Goal: Information Seeking & Learning: Find contact information

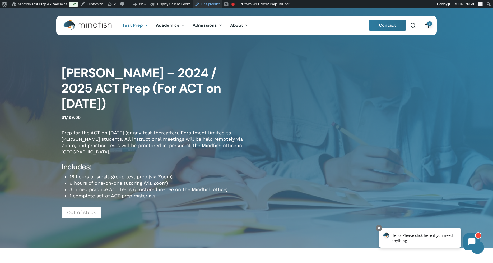
click at [215, 3] on link "Edit product" at bounding box center [207, 4] width 29 height 8
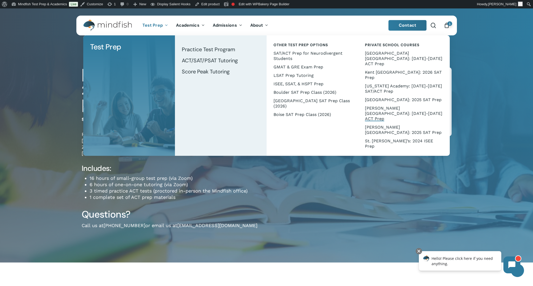
click at [308, 186] on div "Register * Dawson - 2025 / 2026 ACT Prep (For ACT on Feb. 14) quantity * * Add …" at bounding box center [359, 151] width 185 height 169
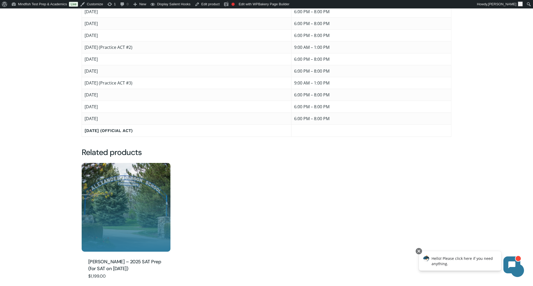
scroll to position [519, 0]
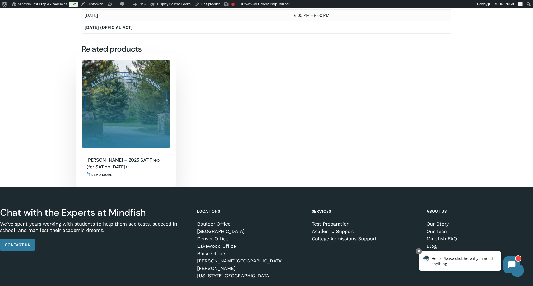
click at [111, 80] on img "Dawson - 2025 SAT Prep (for SAT on March 8)" at bounding box center [126, 104] width 89 height 89
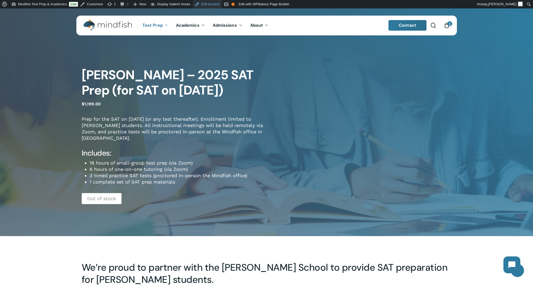
click at [214, 6] on link "Edit product" at bounding box center [207, 4] width 29 height 8
click at [209, 5] on link "Edit product" at bounding box center [207, 4] width 29 height 8
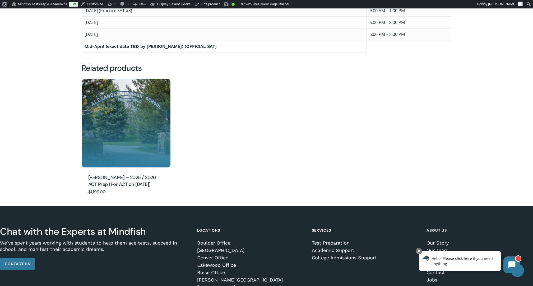
scroll to position [526, 0]
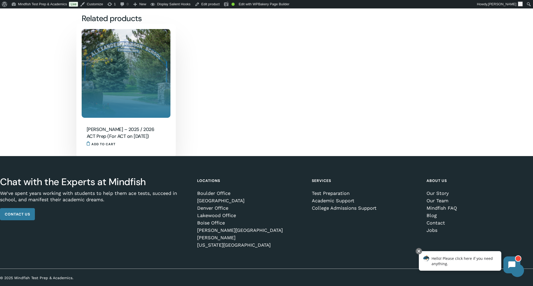
click at [116, 78] on img "Dawson - 2025 / 2026 ACT Prep (For ACT on Feb. 14)" at bounding box center [126, 73] width 89 height 89
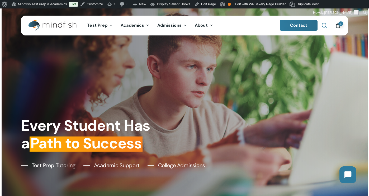
click at [323, 25] on span "Main Menu" at bounding box center [324, 25] width 5 height 5
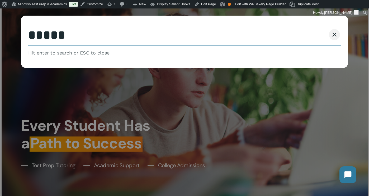
type input "*****"
click at [303, 29] on button "Search" at bounding box center [315, 34] width 24 height 11
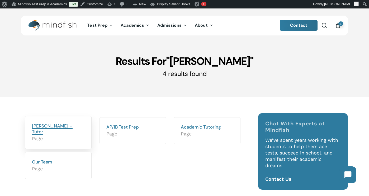
click at [56, 125] on link "[PERSON_NAME] – Tutor" at bounding box center [52, 129] width 41 height 12
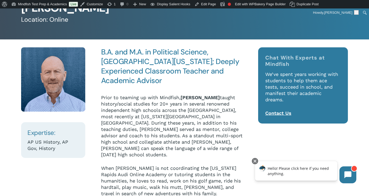
scroll to position [51, 0]
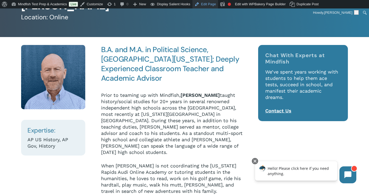
click at [211, 4] on link "Edit Page" at bounding box center [206, 4] width 26 height 8
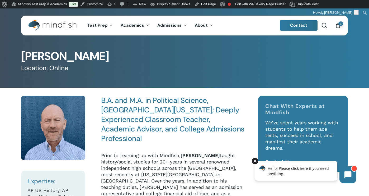
click at [256, 161] on div at bounding box center [255, 161] width 6 height 6
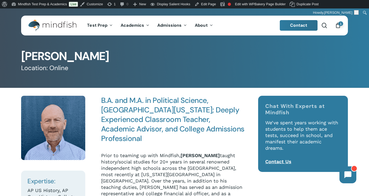
click at [365, 146] on div "Expertise: AP US History, AP Gov, History, College Admissions Counseling B.A. a…" at bounding box center [184, 194] width 369 height 212
